Goal: Task Accomplishment & Management: Use online tool/utility

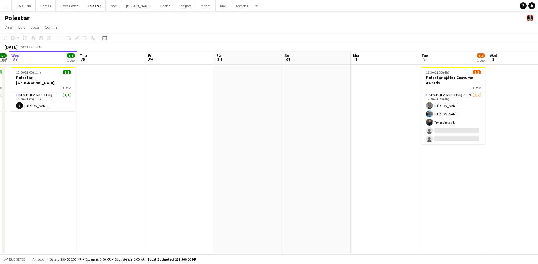
scroll to position [0, 208]
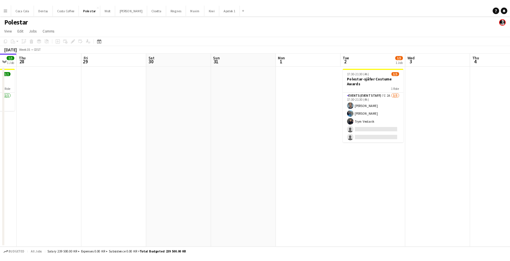
scroll to position [0, 188]
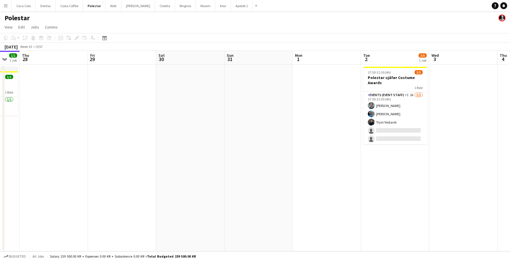
scroll to position [0, 208]
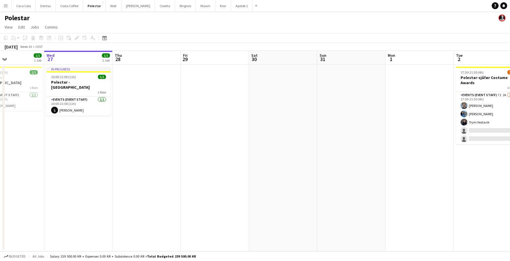
scroll to position [0, 235]
